Goal: Obtain resource: Download file/media

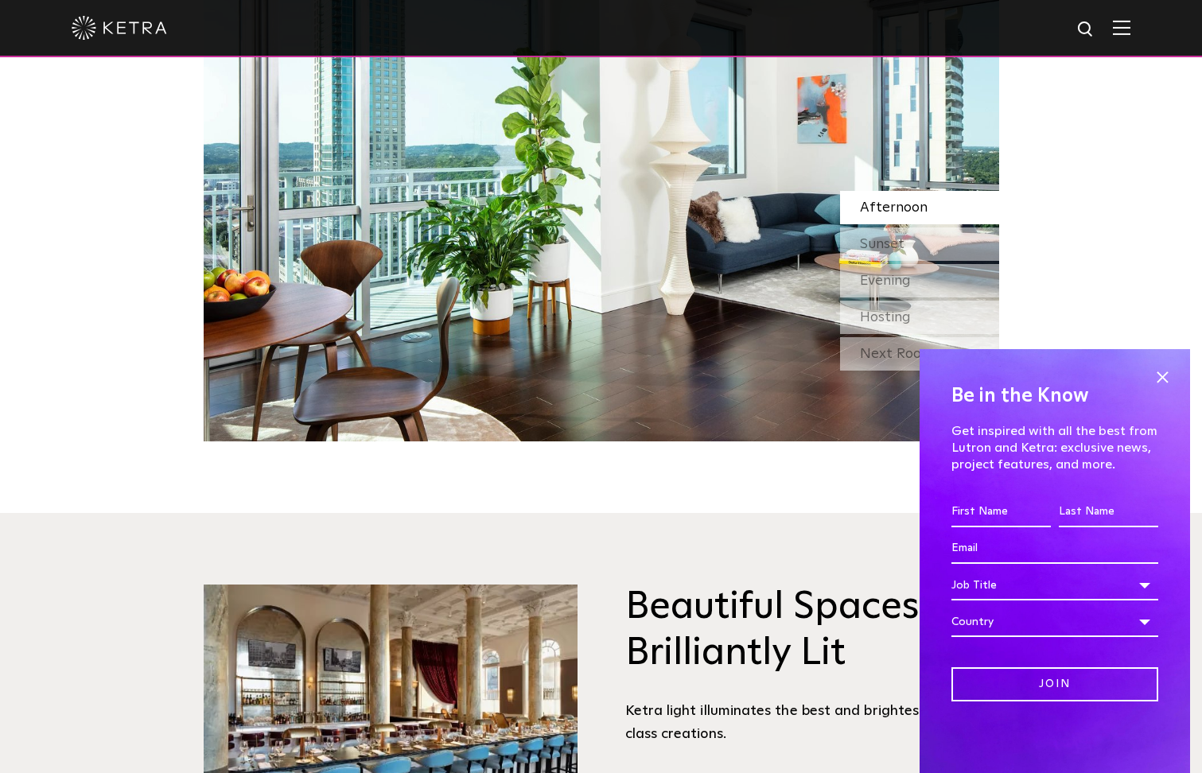
scroll to position [1988, 0]
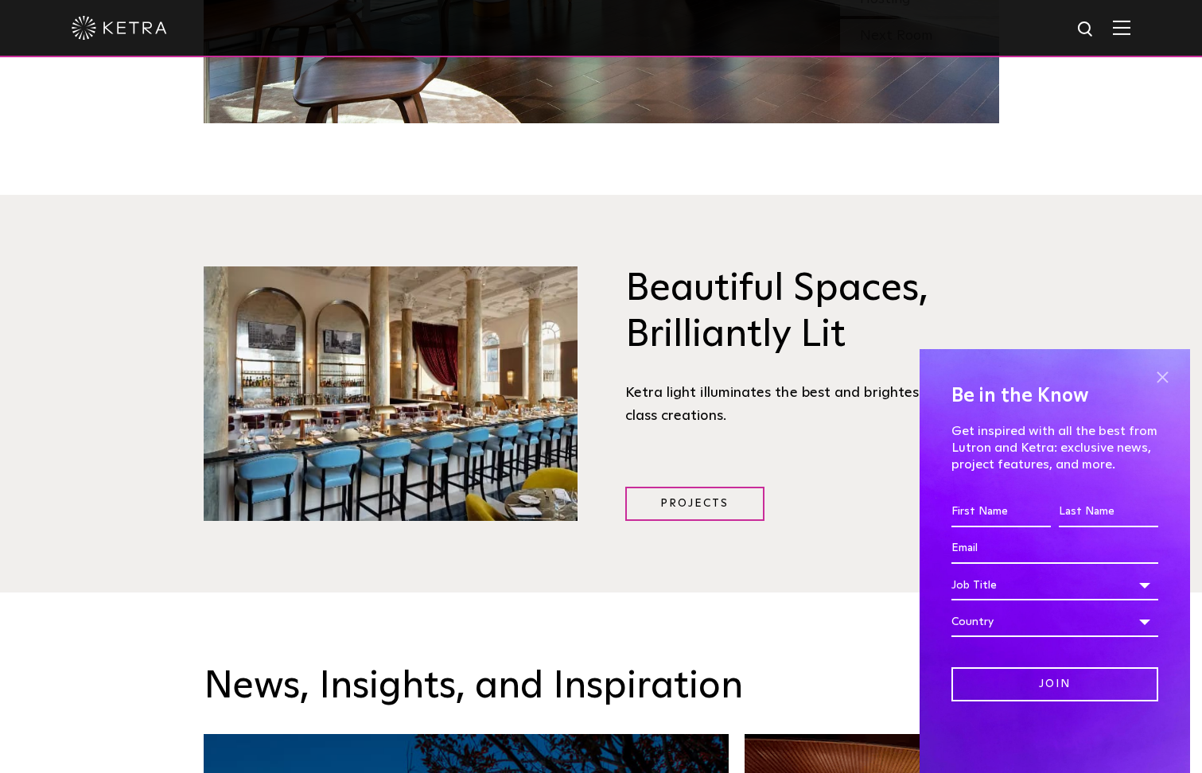
click at [1159, 375] on span at bounding box center [1162, 377] width 24 height 24
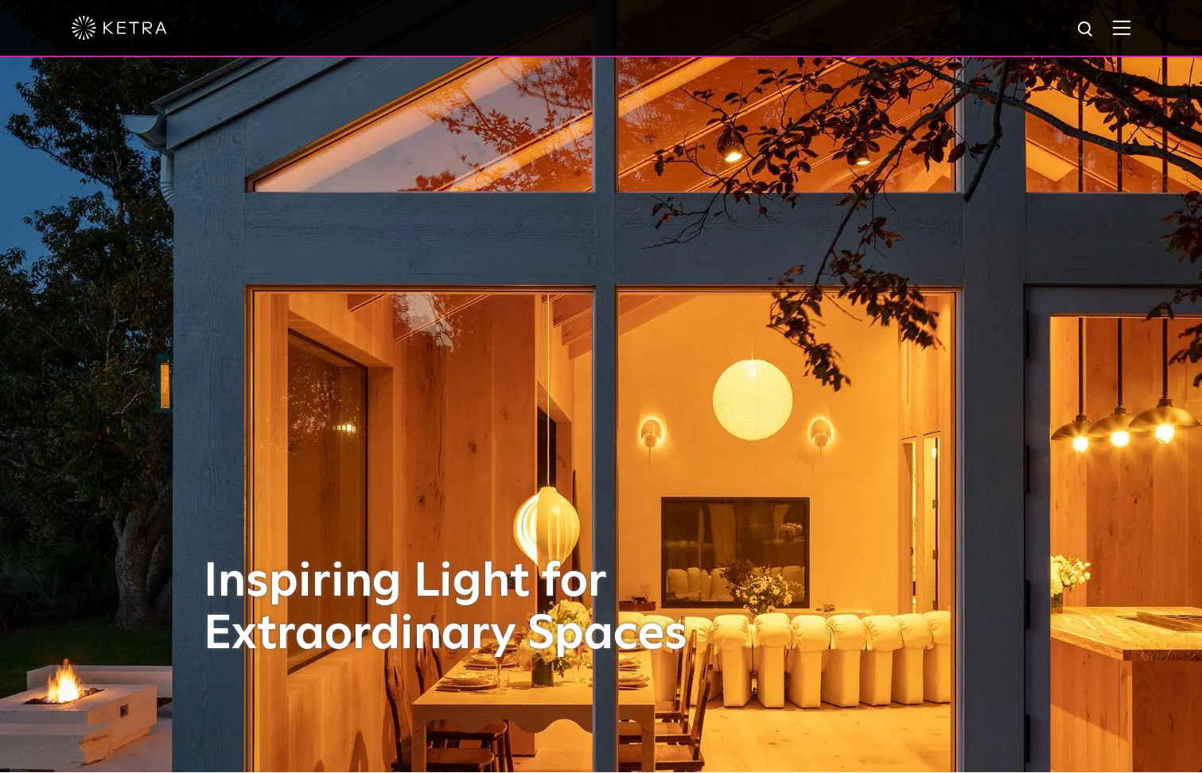
scroll to position [0, 0]
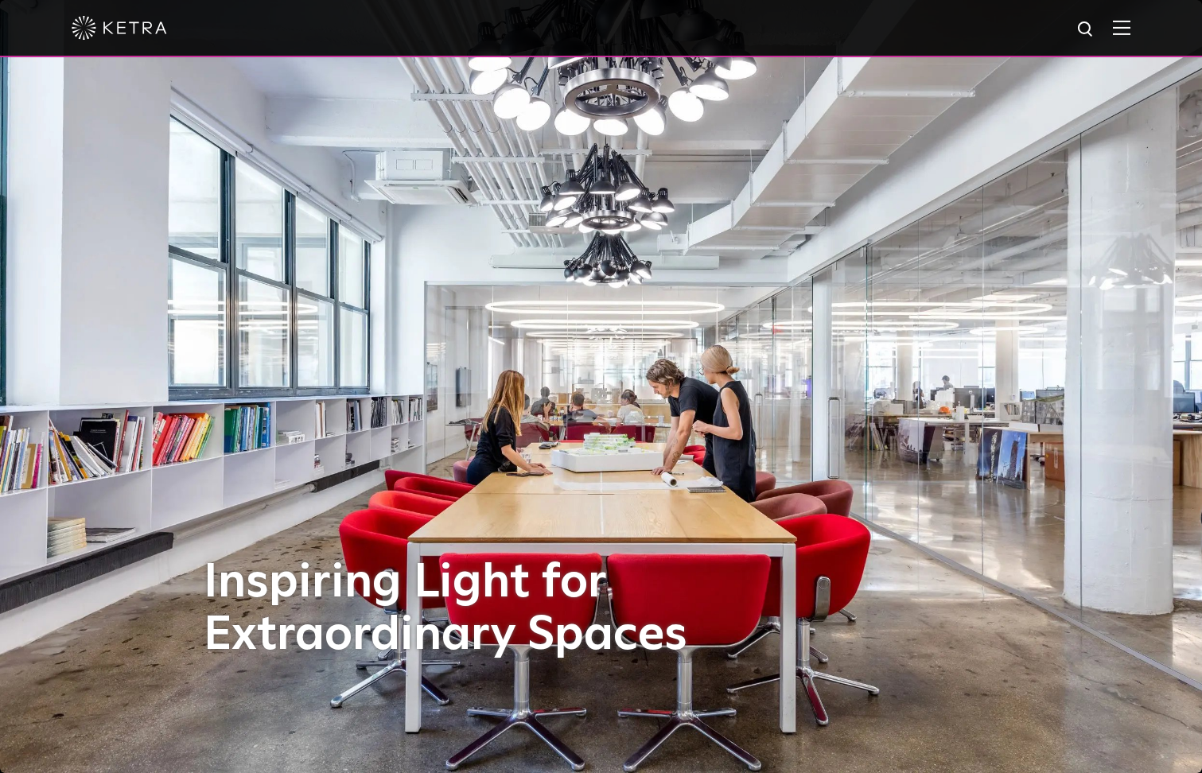
click at [1127, 33] on img at bounding box center [1121, 27] width 17 height 15
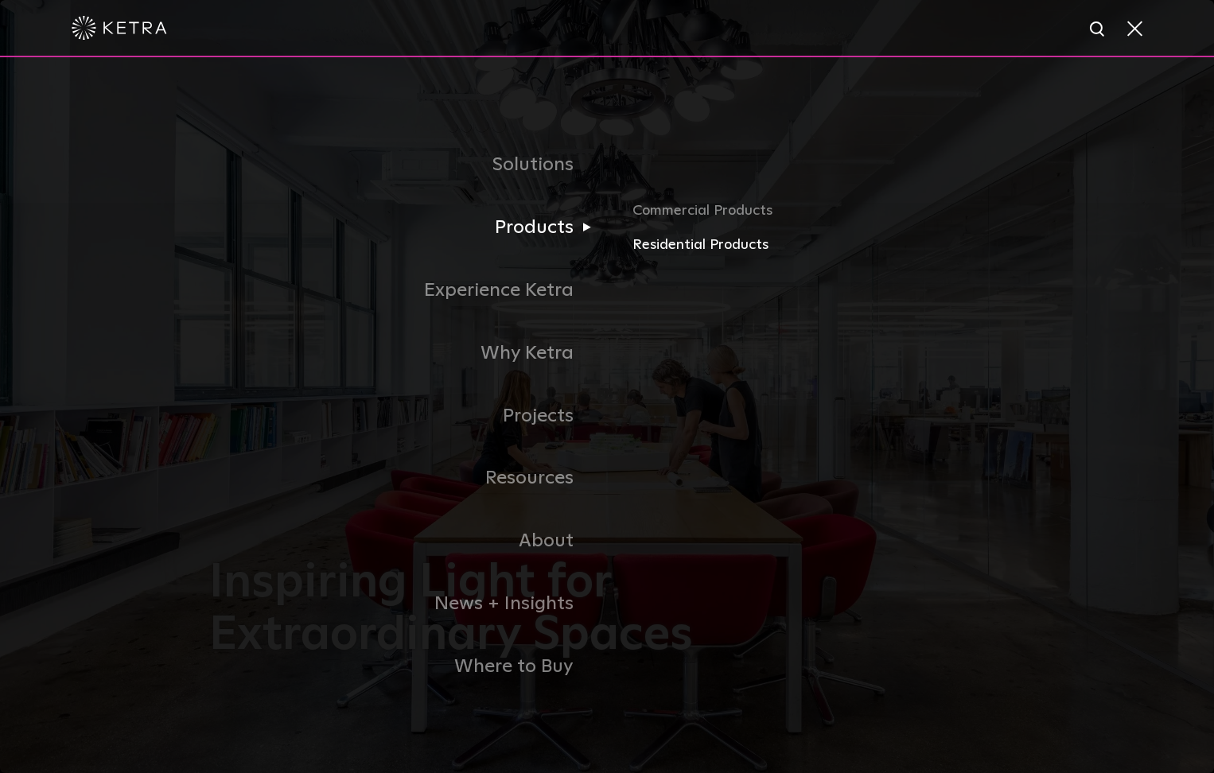
click at [651, 244] on link "Residential Products" at bounding box center [818, 245] width 372 height 23
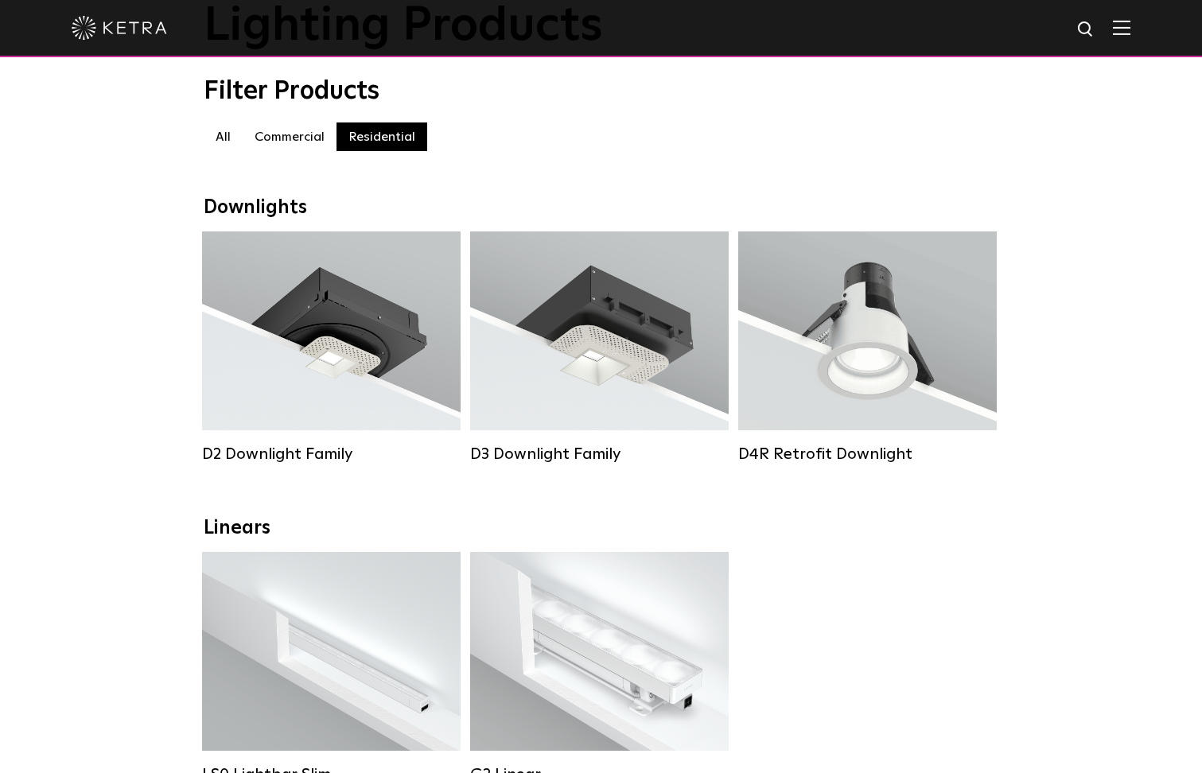
scroll to position [159, 0]
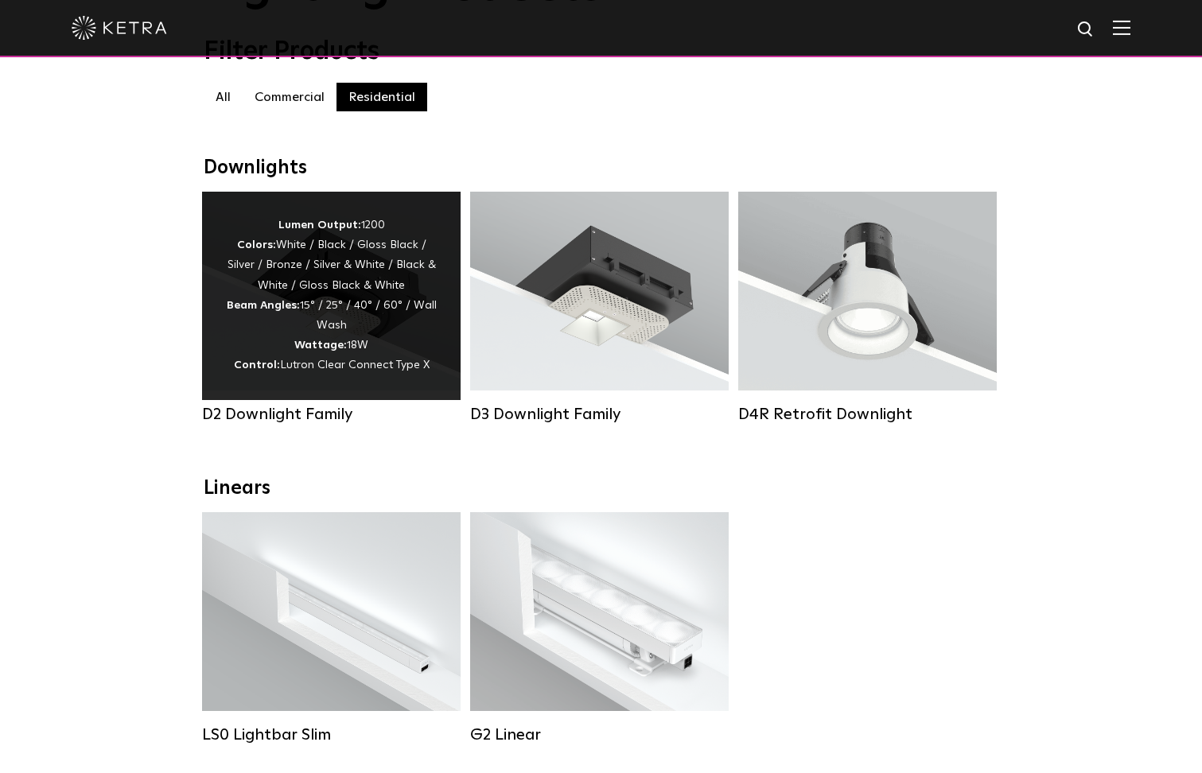
click at [383, 394] on div "Lumen Output: 1200 Colors: White / Black / Gloss Black / Silver / Bronze / Silv…" at bounding box center [331, 296] width 258 height 208
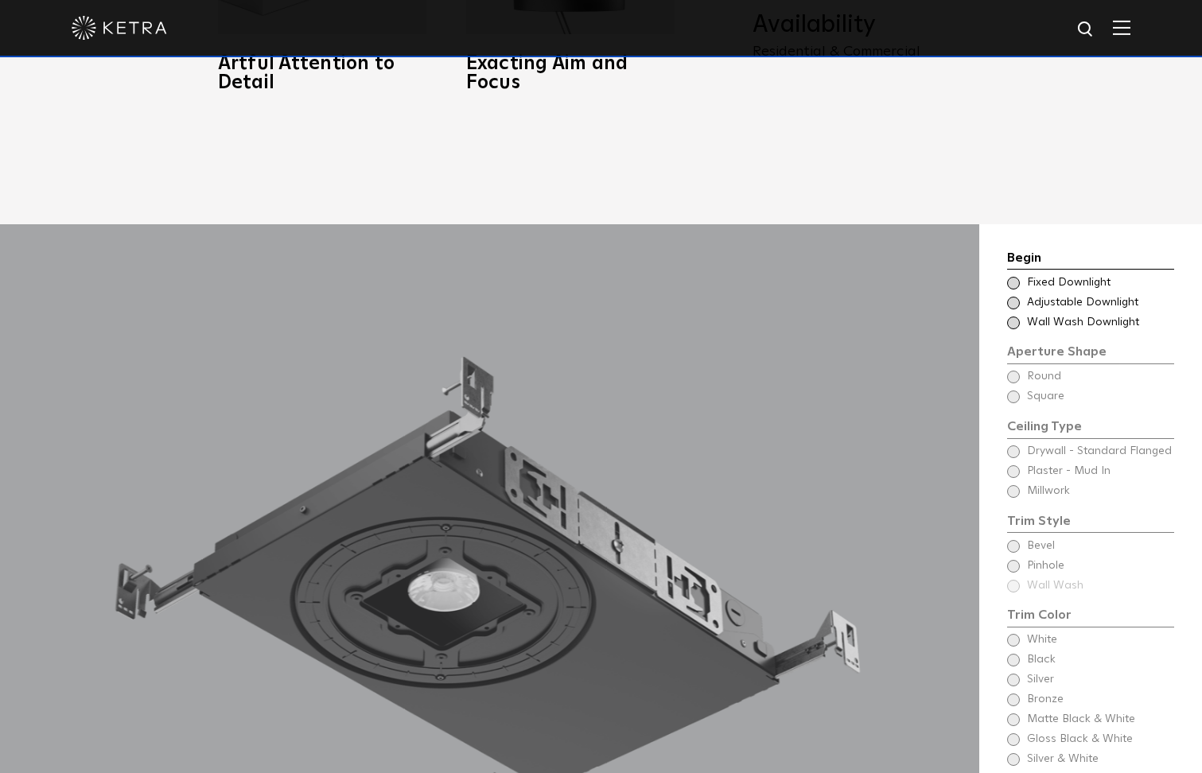
scroll to position [1352, 0]
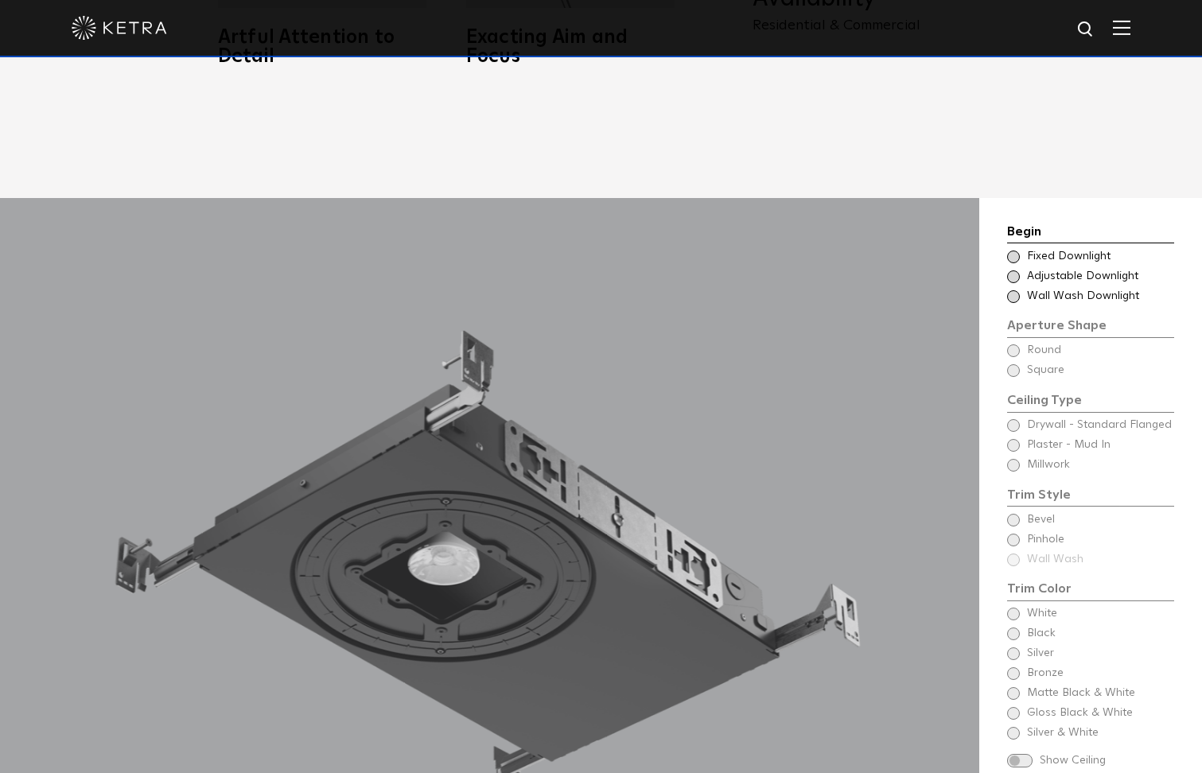
click at [1012, 270] on span at bounding box center [1013, 276] width 13 height 13
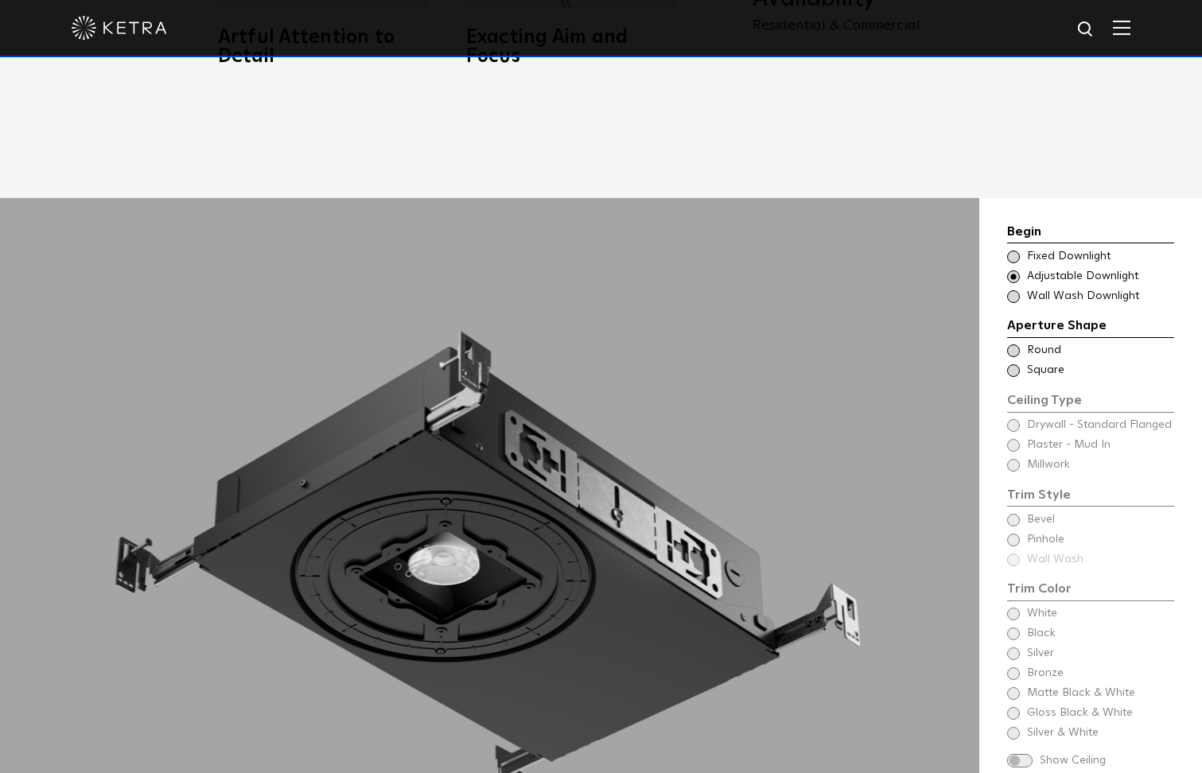
click at [1011, 344] on span at bounding box center [1013, 350] width 13 height 13
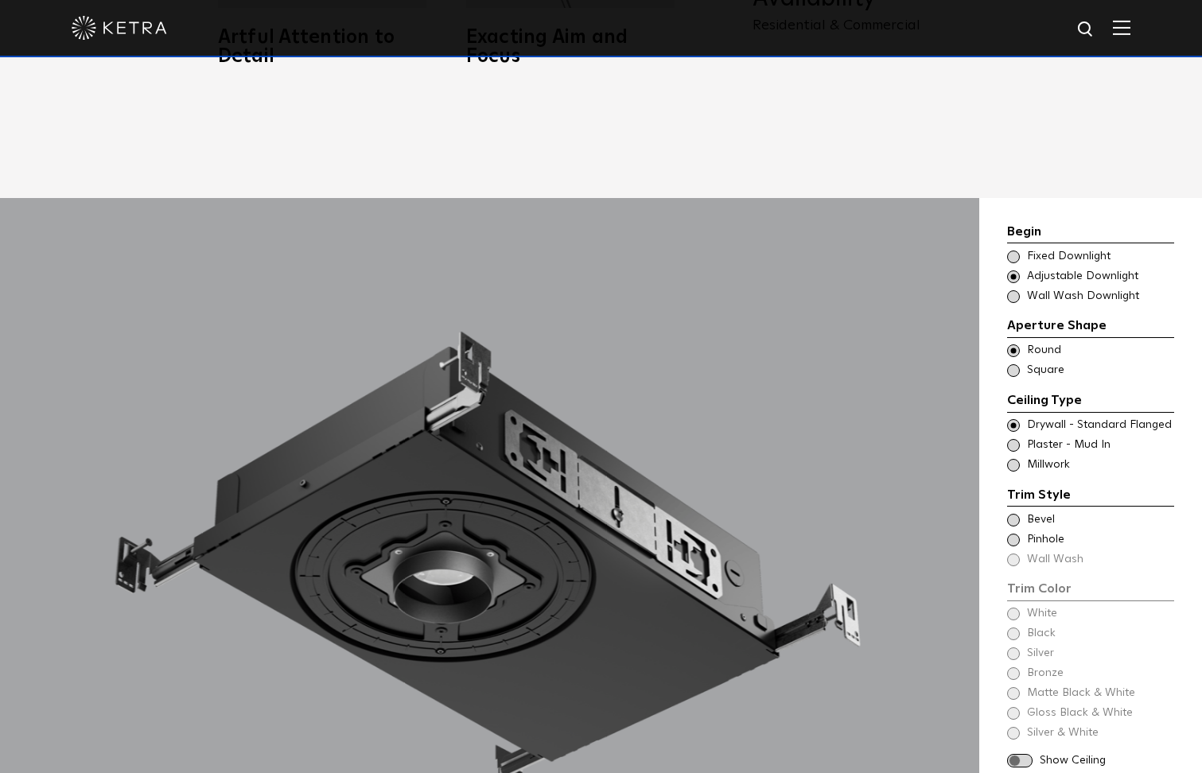
scroll to position [1432, 0]
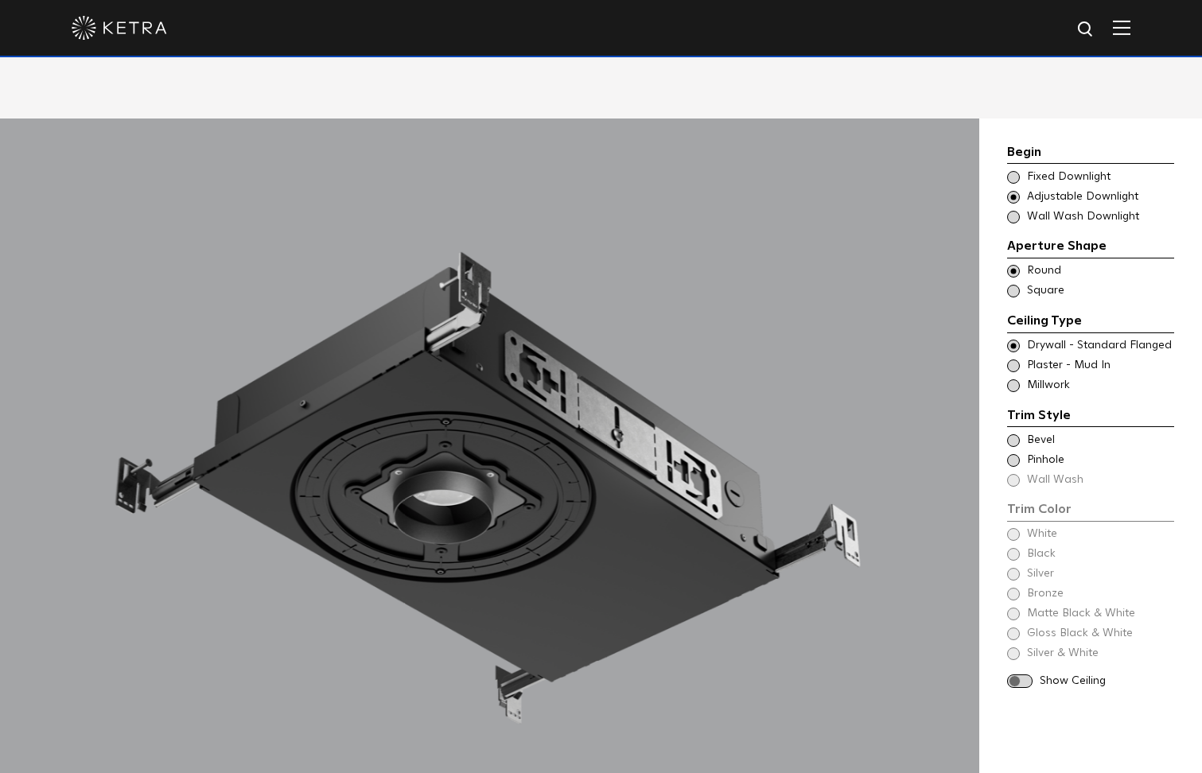
click at [1009, 340] on span at bounding box center [1013, 346] width 13 height 13
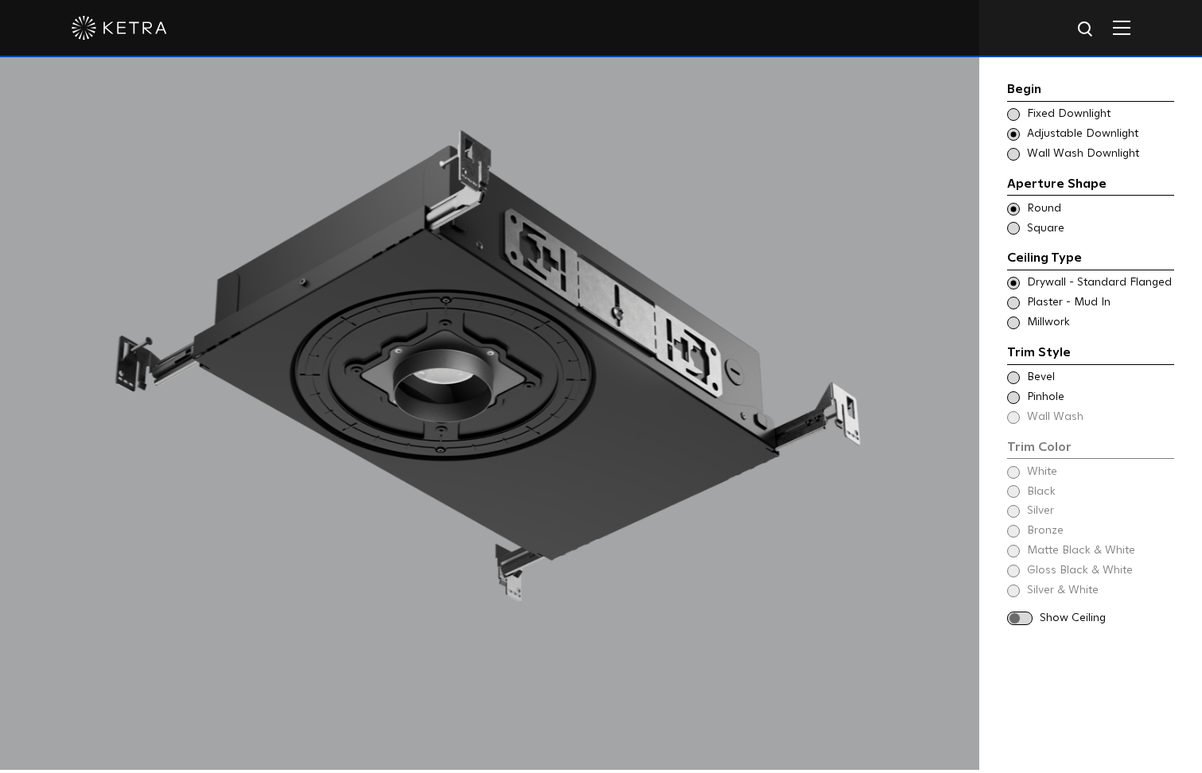
scroll to position [1591, 0]
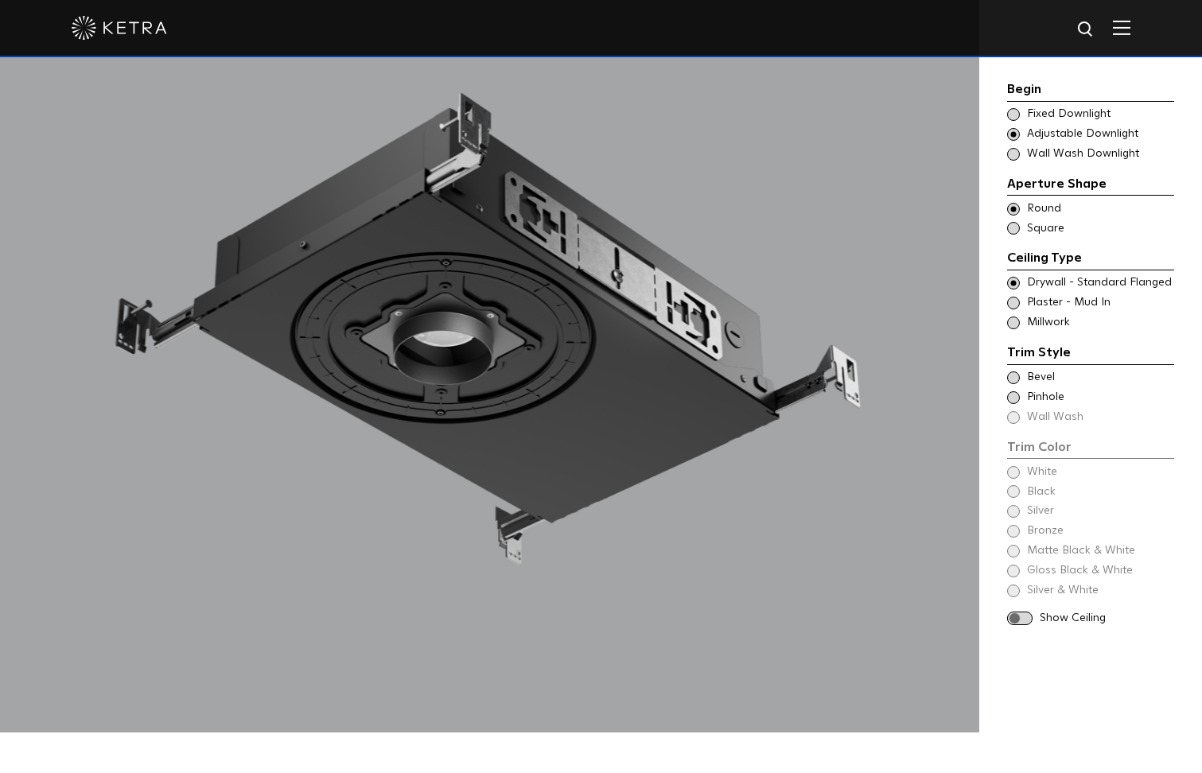
click at [1009, 375] on span at bounding box center [1013, 377] width 13 height 13
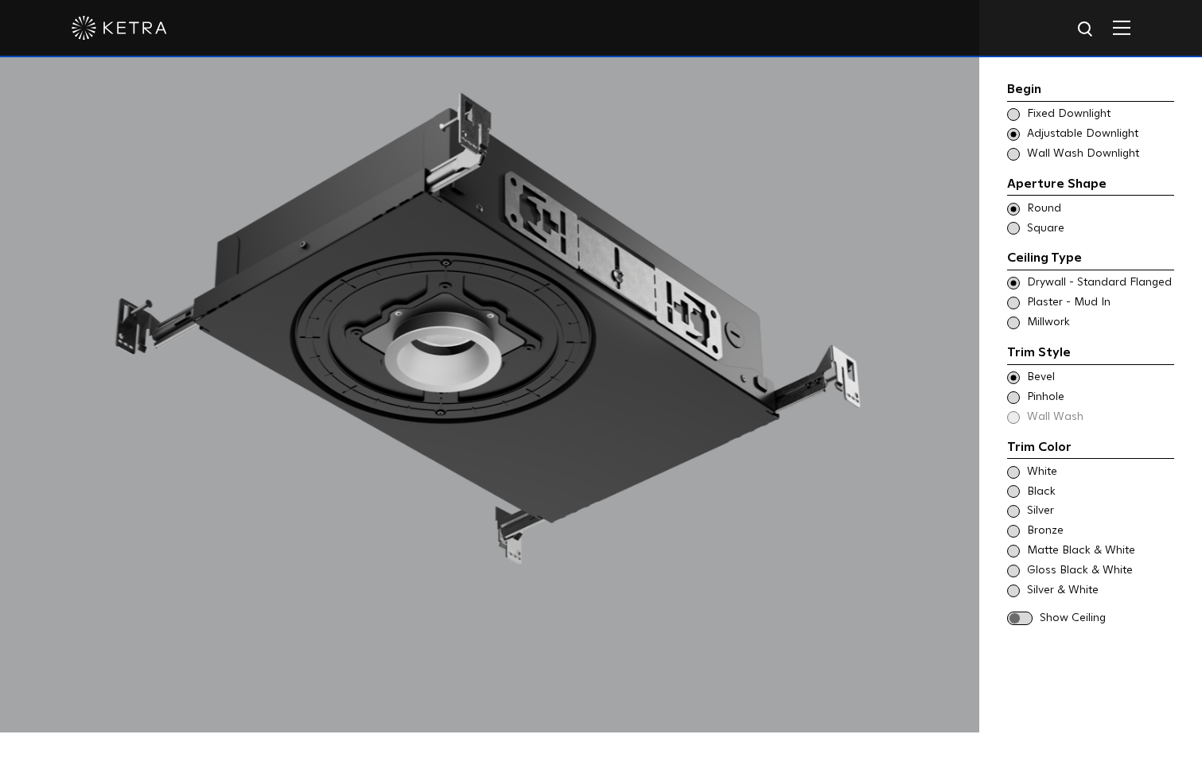
click at [1007, 472] on span at bounding box center [1013, 472] width 13 height 13
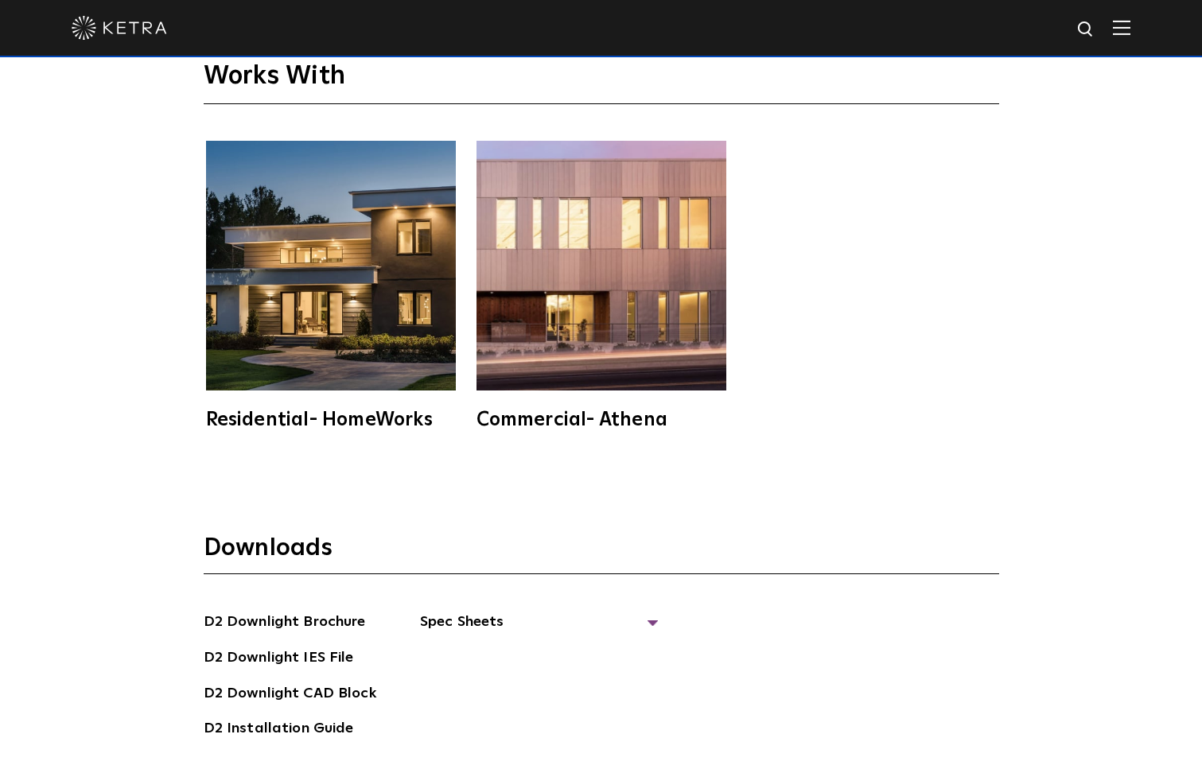
scroll to position [4295, 0]
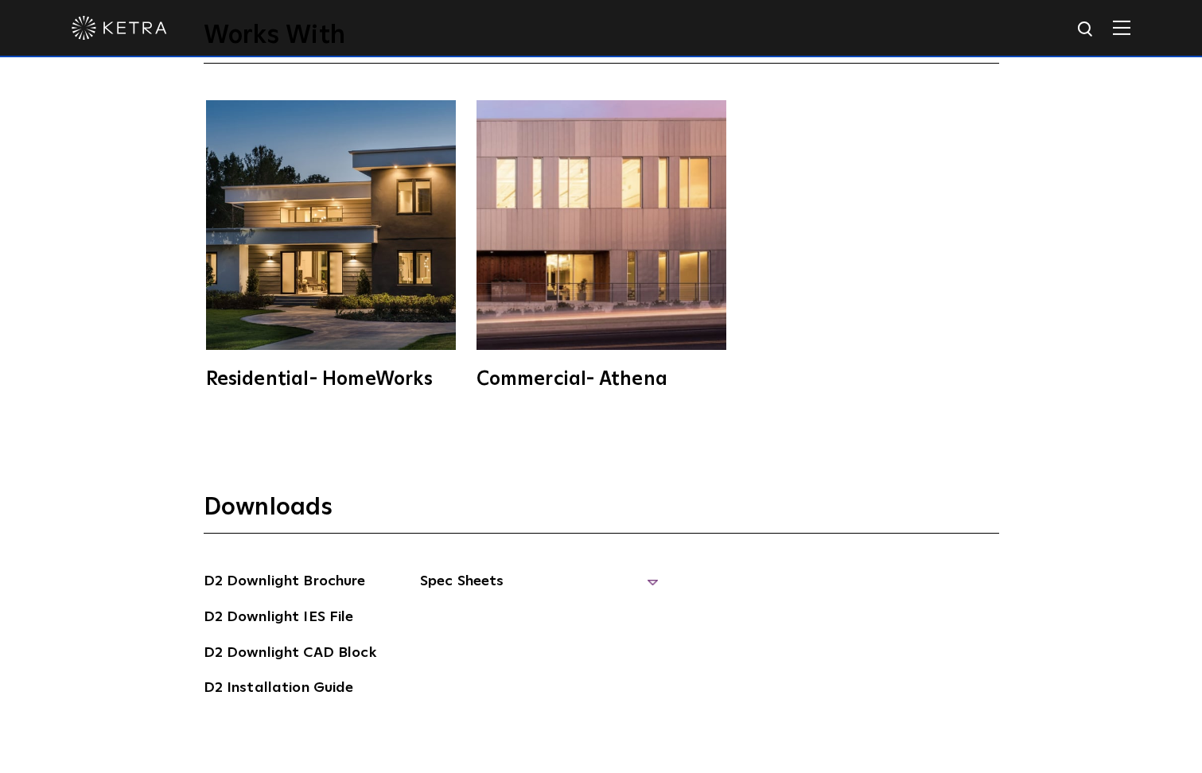
click at [442, 570] on span "Spec Sheets" at bounding box center [539, 587] width 239 height 35
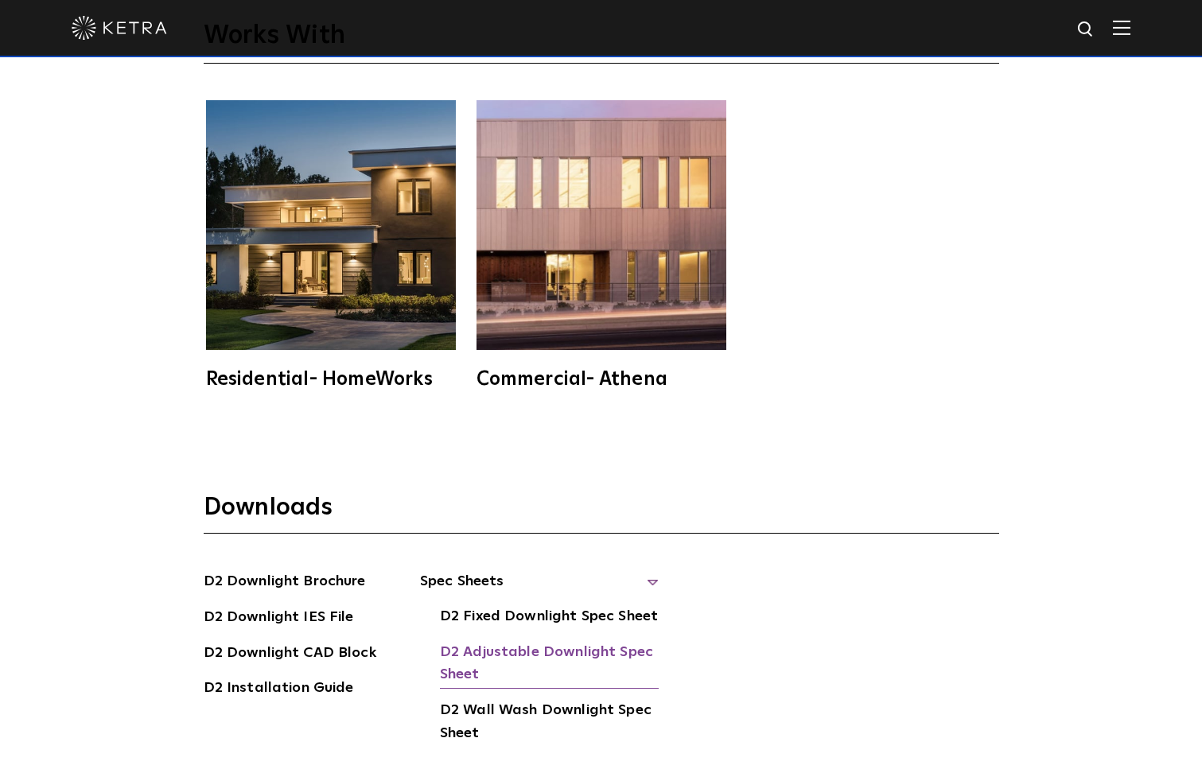
click at [480, 641] on link "D2 Adjustable Downlight Spec Sheet" at bounding box center [549, 665] width 219 height 49
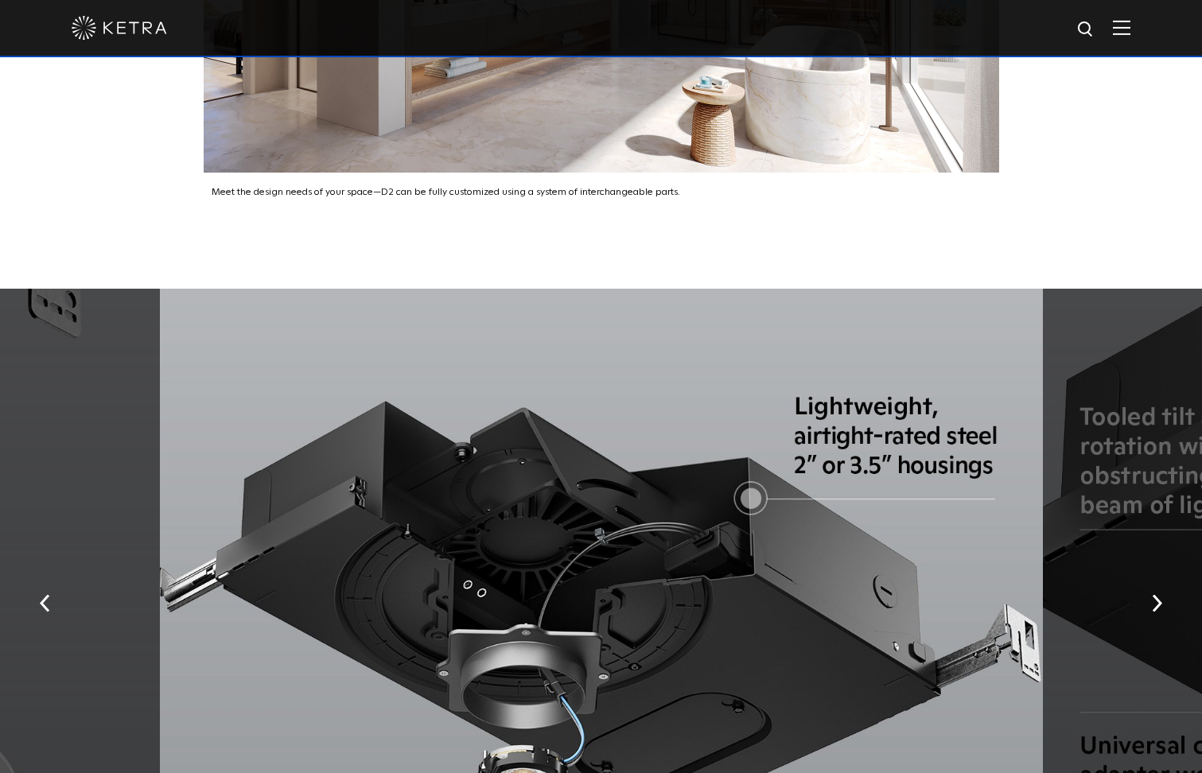
scroll to position [2466, 0]
